Goal: Ask a question: Seek information or help from site administrators or community

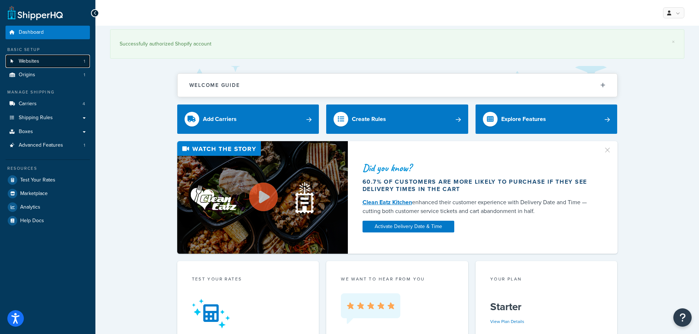
click at [52, 58] on link "Websites 1" at bounding box center [48, 62] width 84 height 14
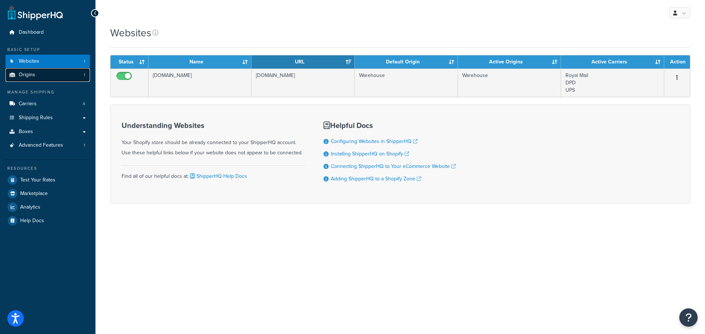
drag, startPoint x: 0, startPoint y: 0, endPoint x: 56, endPoint y: 72, distance: 91.0
click at [56, 72] on link "Origins 1" at bounding box center [48, 75] width 84 height 14
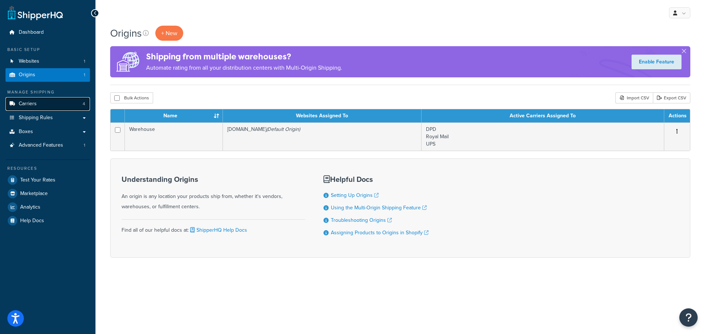
click at [81, 103] on link "Carriers 4" at bounding box center [48, 104] width 84 height 14
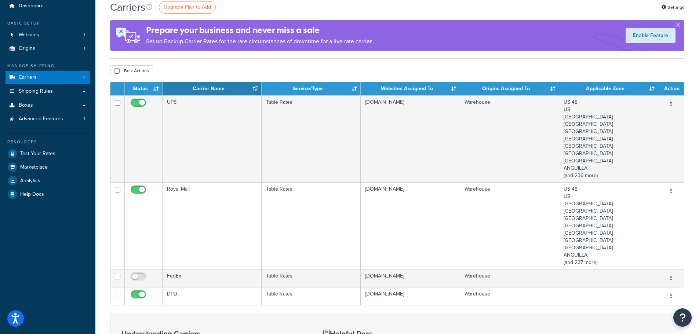
scroll to position [6, 0]
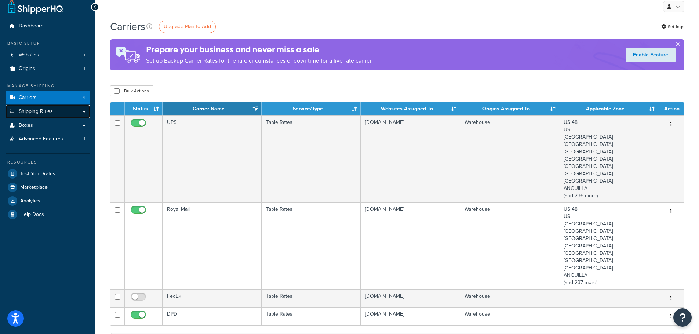
click at [34, 112] on span "Shipping Rules" at bounding box center [36, 112] width 34 height 6
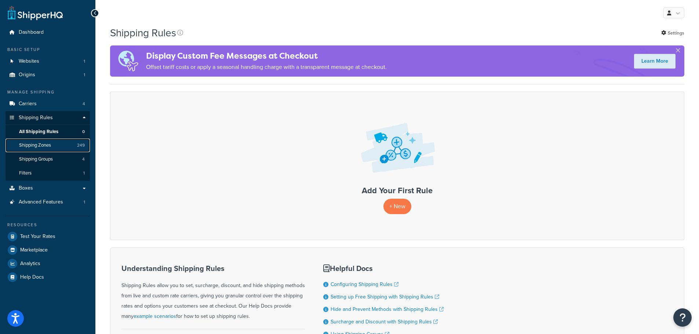
click at [53, 145] on link "Shipping Zones 249" at bounding box center [48, 146] width 84 height 14
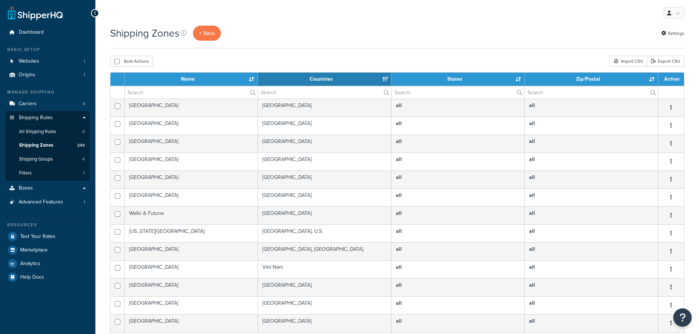
select select "15"
click at [188, 98] on input "text" at bounding box center [191, 92] width 133 height 12
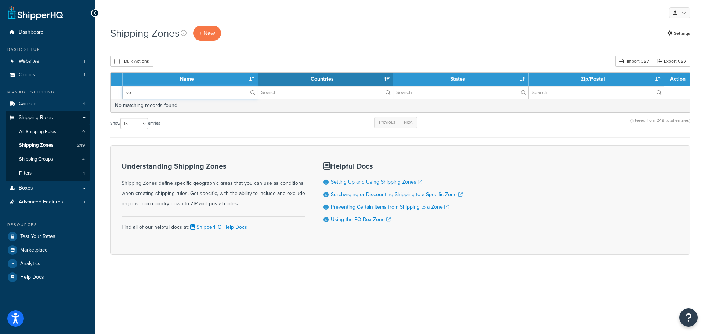
type input "s"
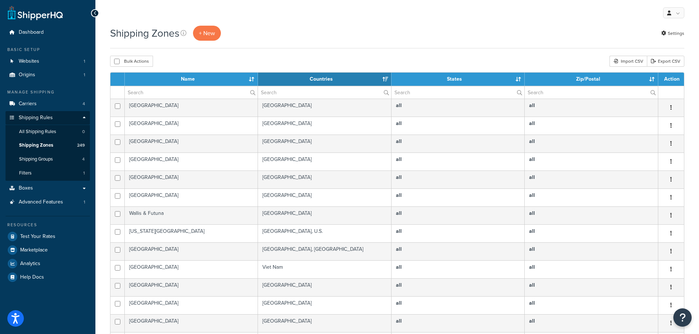
click at [331, 35] on div "Shipping Zones + New Settings" at bounding box center [397, 33] width 574 height 15
click at [202, 37] on span "+ New" at bounding box center [207, 33] width 16 height 8
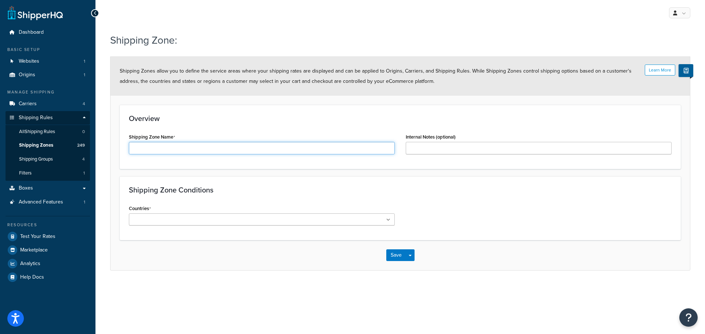
click at [213, 143] on input "Shipping Zone Name" at bounding box center [262, 148] width 266 height 12
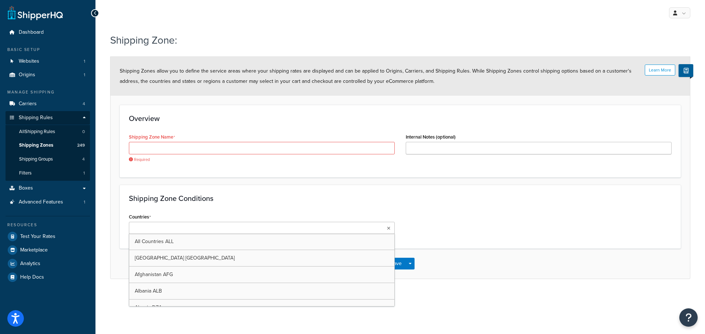
click at [138, 227] on div "Countries All Countries ALL United States USA Afghanistan AFG Albania ALB Alger…" at bounding box center [261, 226] width 277 height 28
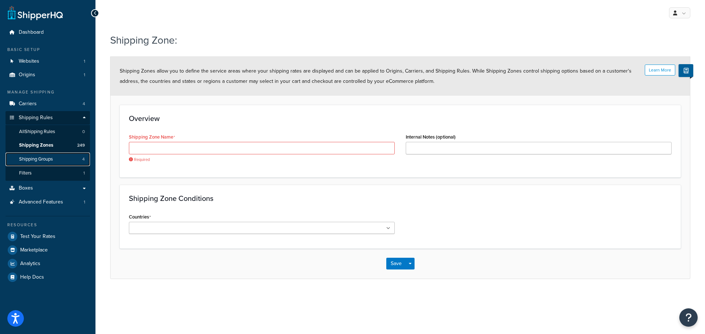
click at [56, 155] on link "Shipping Groups 4" at bounding box center [48, 160] width 84 height 14
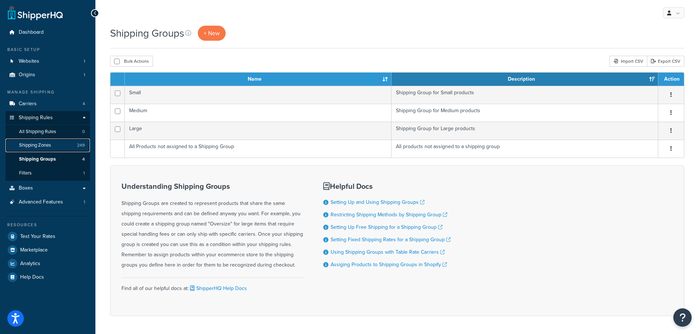
click at [59, 145] on link "Shipping Zones 249" at bounding box center [48, 146] width 84 height 14
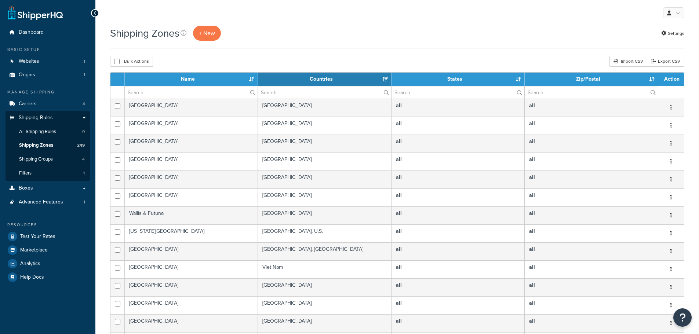
select select "15"
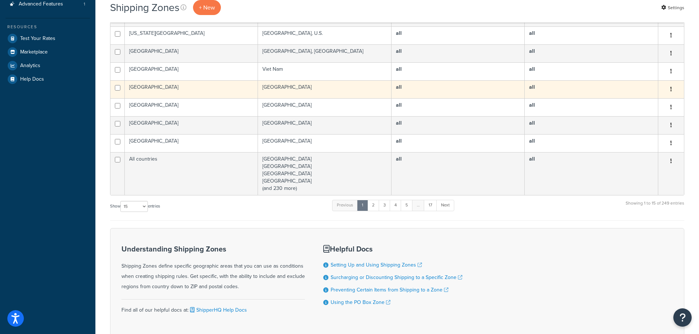
scroll to position [220, 0]
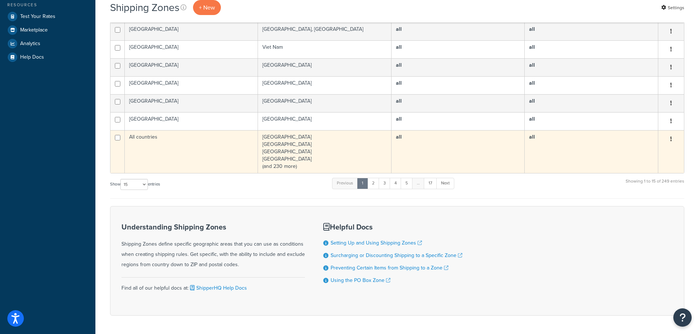
click at [263, 148] on td "United States Afghanistan Albania Algeria (and 230 more)" at bounding box center [325, 151] width 134 height 43
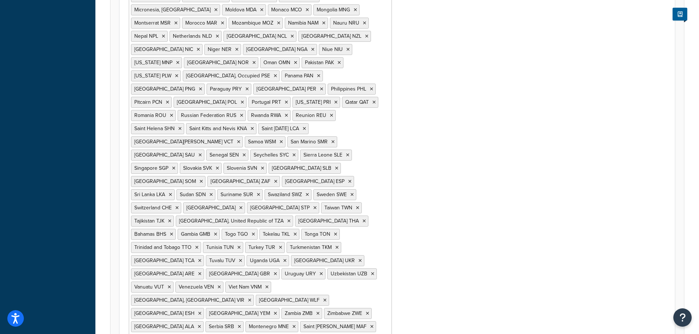
scroll to position [675, 0]
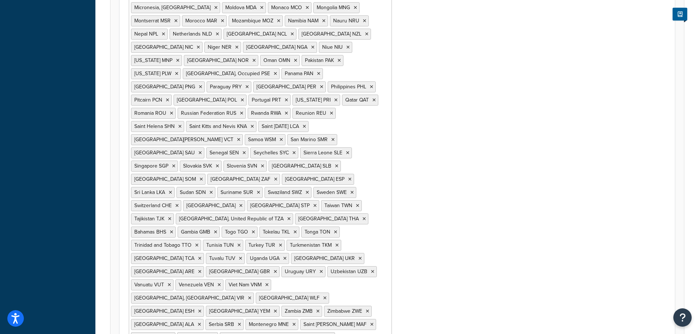
type input "s"
type input "a"
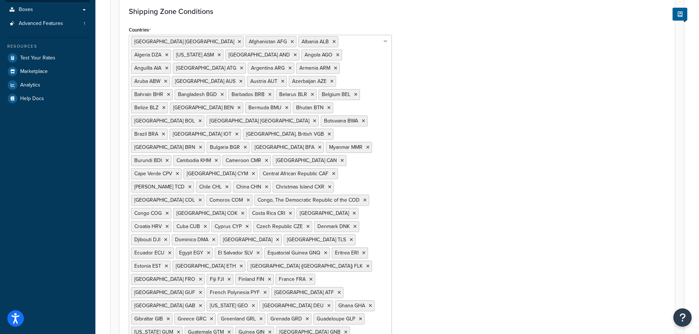
scroll to position [161, 0]
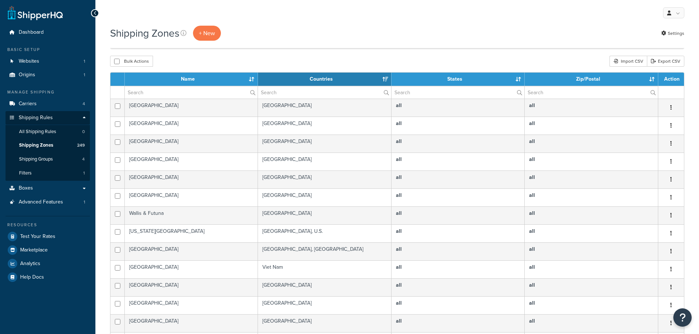
select select "15"
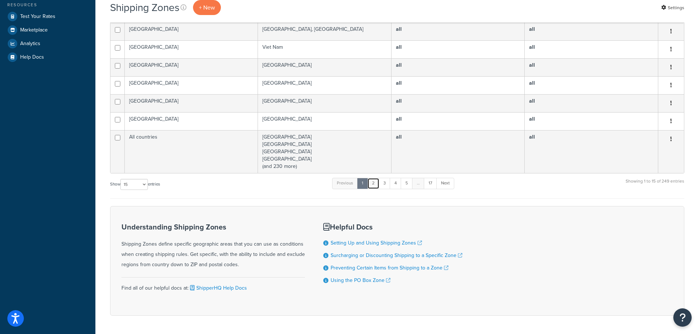
click at [375, 187] on link "2" at bounding box center [373, 183] width 12 height 11
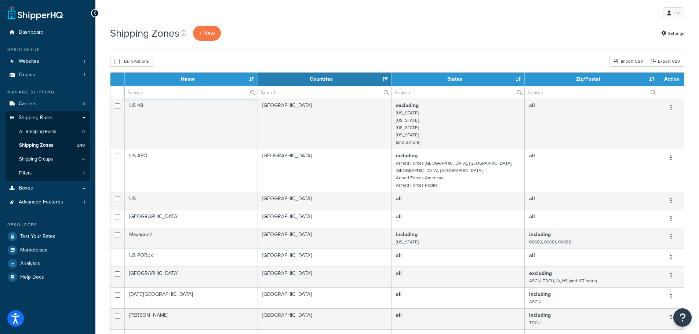
click at [229, 97] on input "text" at bounding box center [191, 92] width 133 height 12
click at [297, 93] on input "text" at bounding box center [324, 92] width 133 height 12
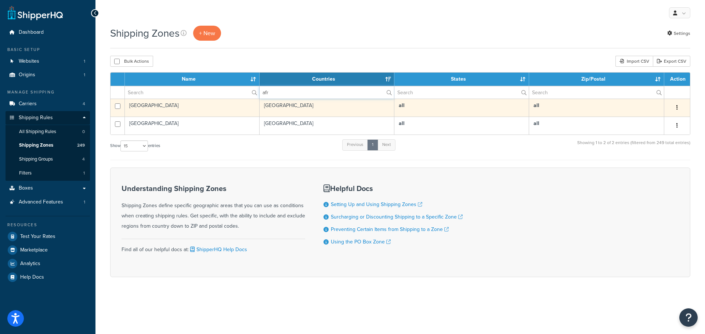
type input "afr"
click at [630, 103] on td "all" at bounding box center [596, 108] width 135 height 18
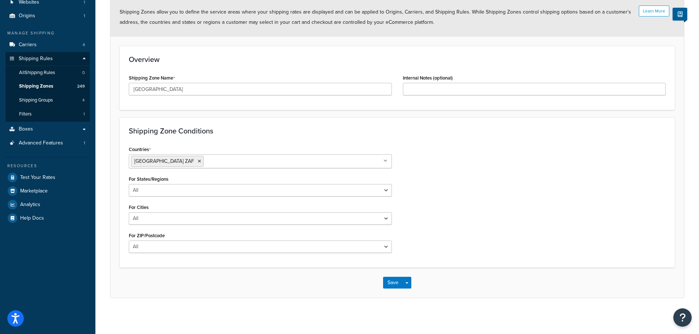
scroll to position [60, 0]
click at [235, 192] on select "All Including Excluding" at bounding box center [260, 189] width 263 height 12
click at [227, 218] on select "All Including Excluding" at bounding box center [260, 218] width 263 height 12
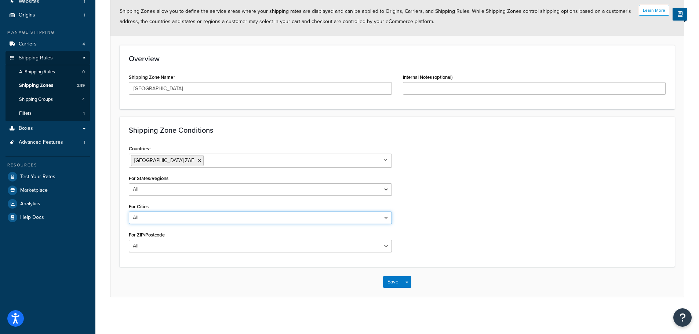
click at [227, 218] on select "All Including Excluding" at bounding box center [260, 218] width 263 height 12
click at [227, 207] on div "For Cities All Including Excluding" at bounding box center [260, 212] width 263 height 23
click at [229, 247] on select "All Including Excluding" at bounding box center [260, 246] width 263 height 12
click at [205, 162] on input "Countries" at bounding box center [237, 160] width 65 height 8
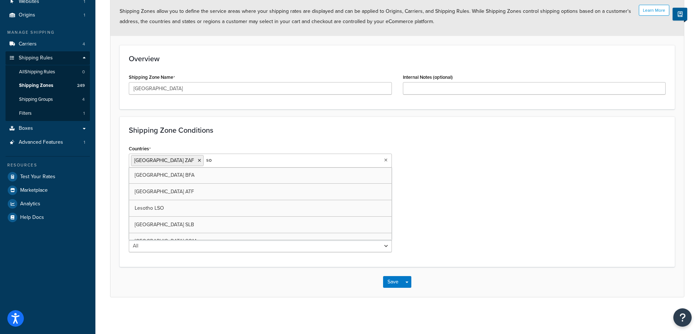
type input "s"
type input "afr"
click at [228, 133] on h3 "Shipping Zone Conditions" at bounding box center [397, 130] width 537 height 8
click at [258, 157] on ul "South Africa ZAF" at bounding box center [260, 161] width 263 height 14
type input "zui"
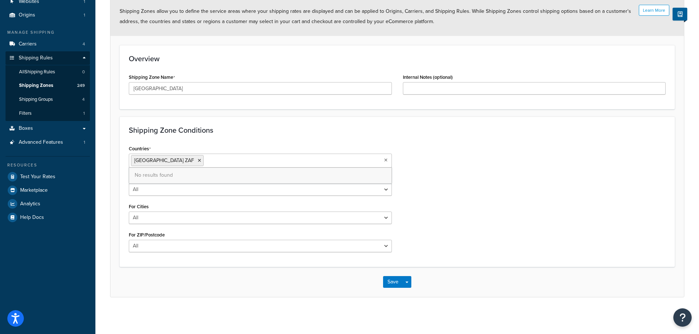
click at [258, 146] on div "Countries South Africa ZAF No results found" at bounding box center [260, 155] width 263 height 24
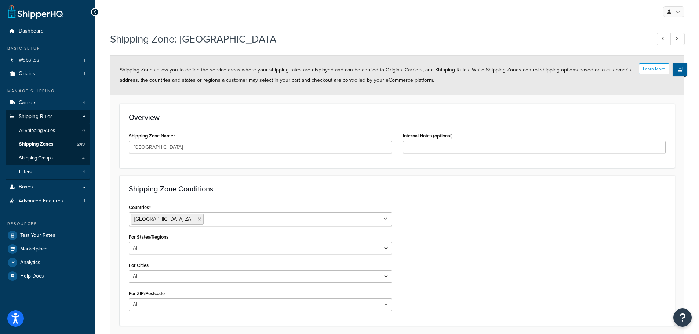
scroll to position [0, 0]
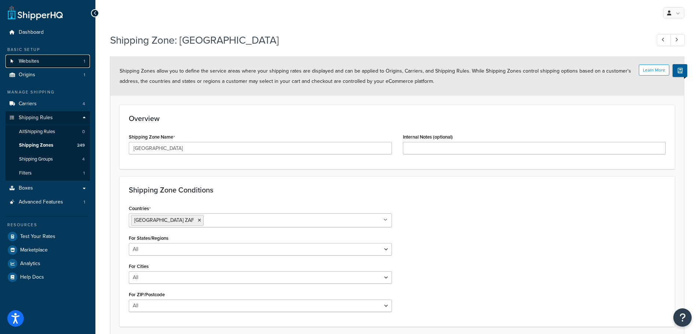
click at [51, 55] on link "Websites 1" at bounding box center [48, 62] width 84 height 14
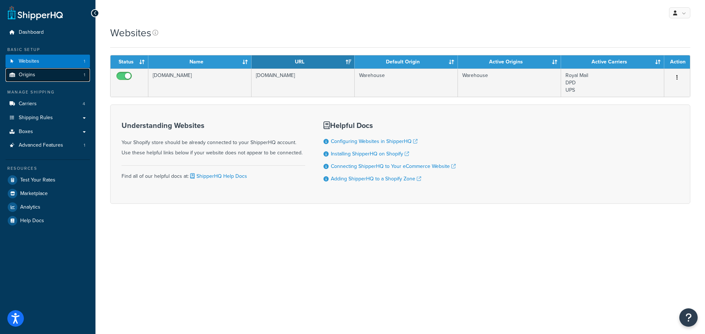
click at [46, 76] on link "Origins 1" at bounding box center [48, 75] width 84 height 14
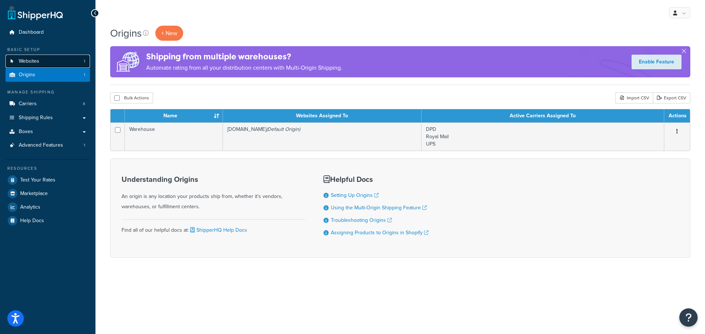
click at [49, 65] on link "Websites 1" at bounding box center [48, 62] width 84 height 14
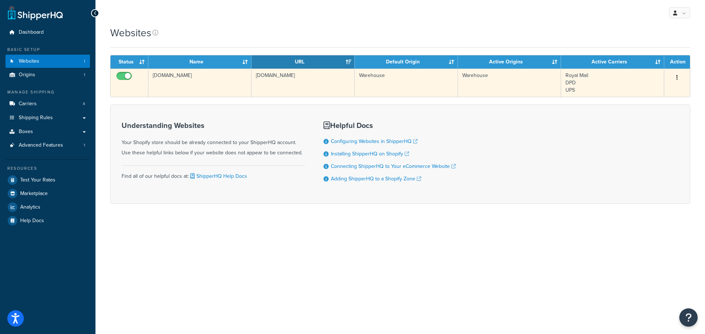
click at [677, 73] on button "button" at bounding box center [677, 78] width 10 height 12
click at [658, 91] on link "Edit" at bounding box center [647, 92] width 58 height 15
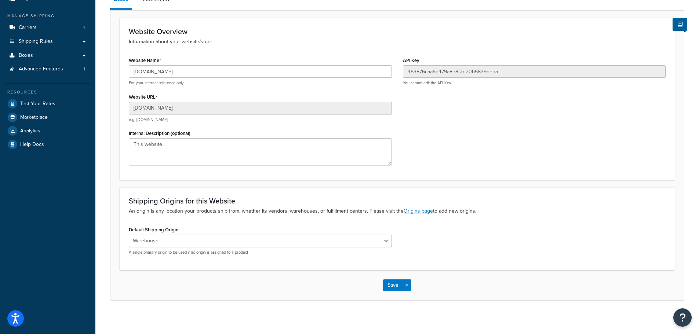
scroll to position [80, 0]
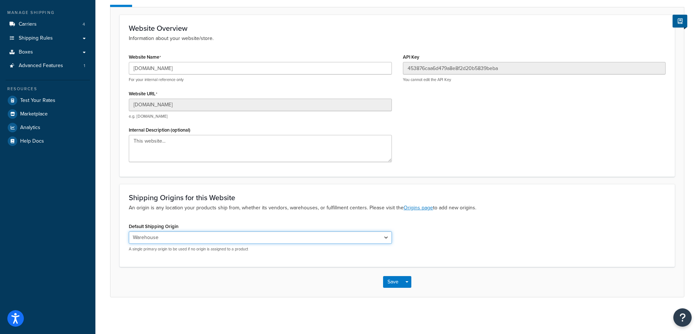
click at [193, 236] on select "Warehouse" at bounding box center [260, 238] width 263 height 12
click at [182, 218] on div "Shipping Origins for this Website An origin is any location your products ship …" at bounding box center [397, 225] width 555 height 83
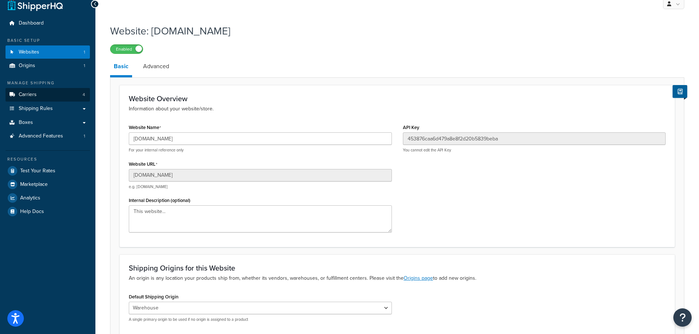
scroll to position [6, 0]
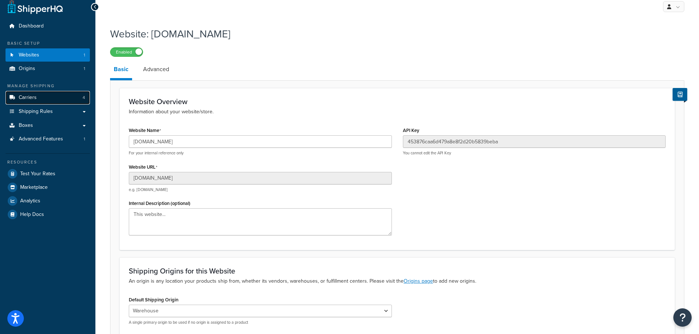
click at [52, 97] on link "Carriers 4" at bounding box center [48, 98] width 84 height 14
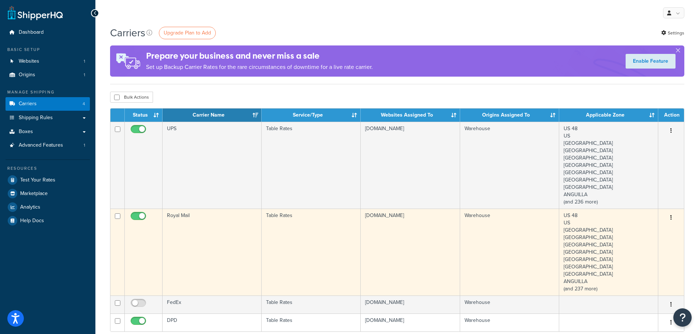
click at [674, 214] on button "button" at bounding box center [671, 218] width 10 height 12
click at [660, 233] on link "Edit" at bounding box center [641, 232] width 58 height 15
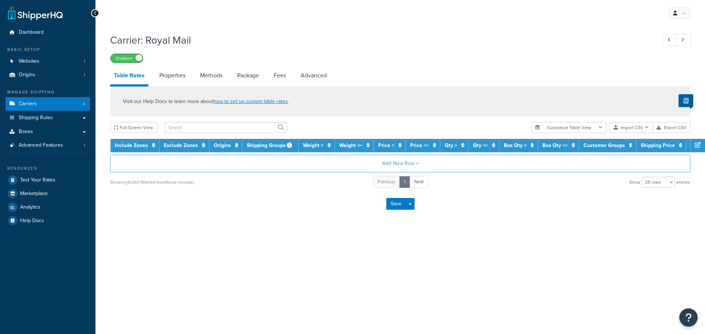
select select "25"
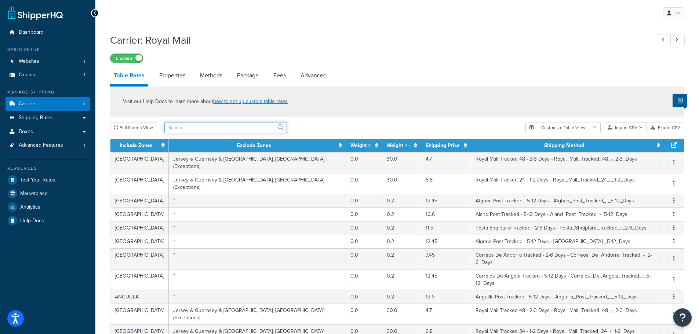
click at [246, 126] on input "text" at bounding box center [225, 127] width 123 height 11
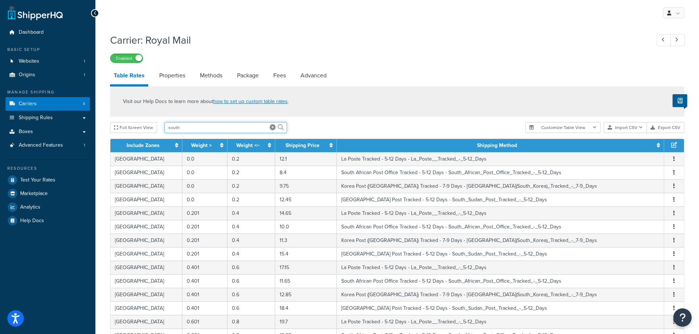
click at [244, 127] on input "south" at bounding box center [225, 127] width 123 height 11
click at [244, 127] on input "south a" at bounding box center [225, 127] width 123 height 11
type input "south afr"
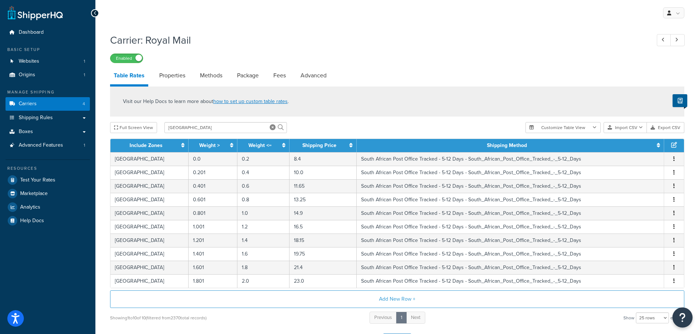
click at [684, 316] on icon "Open Resource Center" at bounding box center [682, 318] width 7 height 10
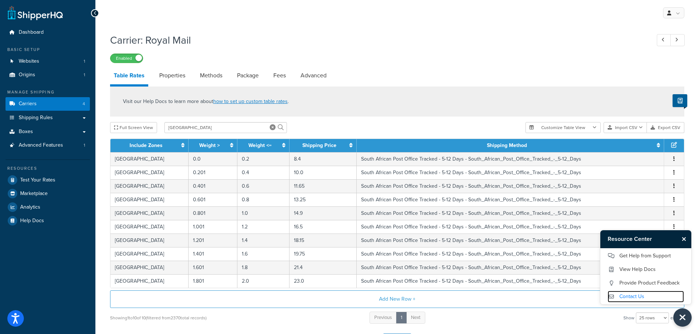
click at [644, 293] on link "Contact Us" at bounding box center [646, 297] width 76 height 12
click at [632, 259] on link "Get Help from Support" at bounding box center [646, 256] width 76 height 12
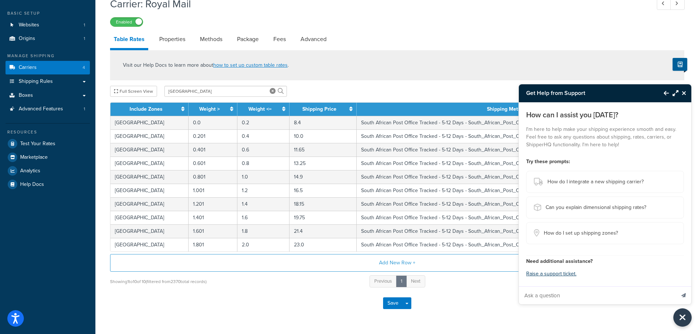
scroll to position [57, 0]
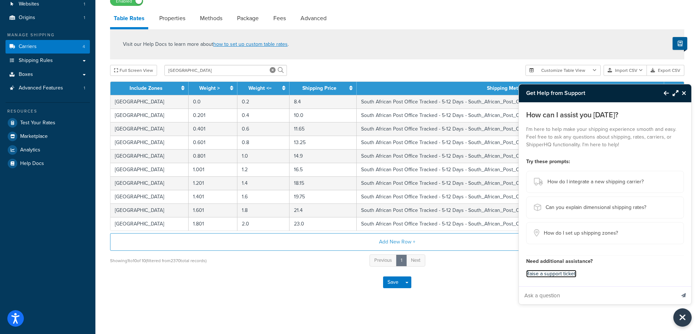
click at [569, 274] on link "Raise a support ticket." at bounding box center [551, 274] width 50 height 8
click at [544, 297] on input "Ask a question" at bounding box center [597, 296] width 156 height 18
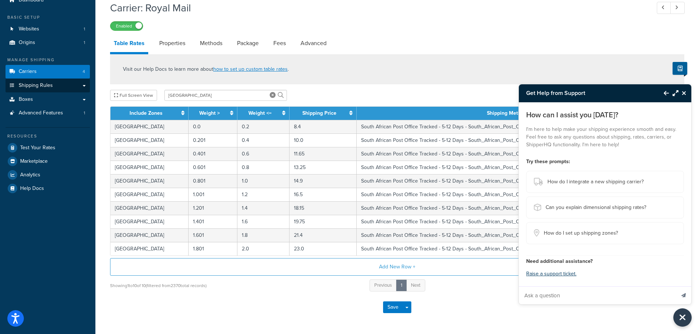
scroll to position [0, 0]
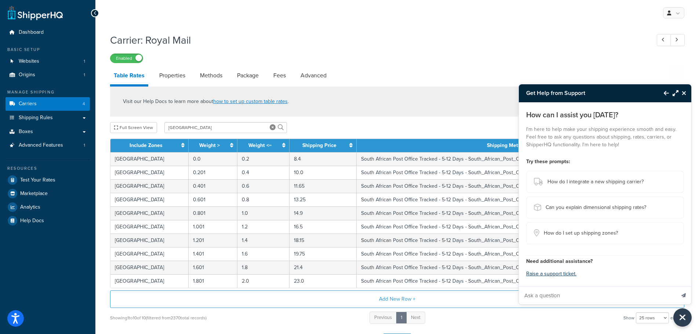
click at [34, 51] on div "Basic Setup" at bounding box center [48, 50] width 84 height 6
click at [35, 61] on span "Websites" at bounding box center [29, 61] width 21 height 6
